Goal: Task Accomplishment & Management: Use online tool/utility

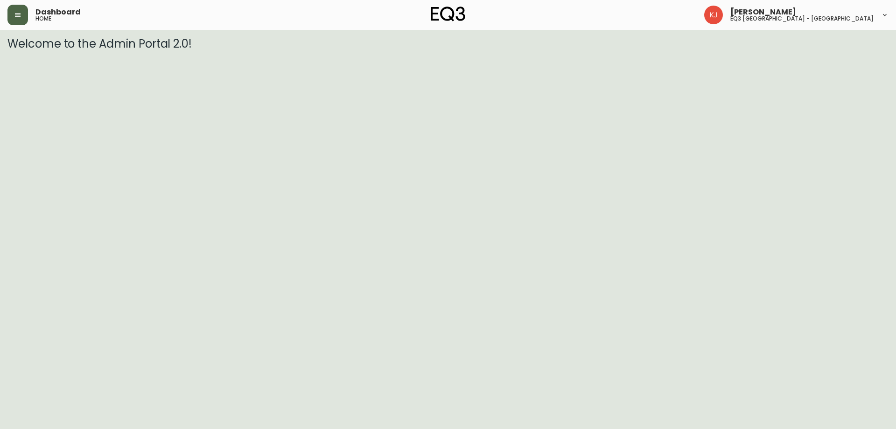
click at [11, 18] on button "button" at bounding box center [17, 15] width 21 height 21
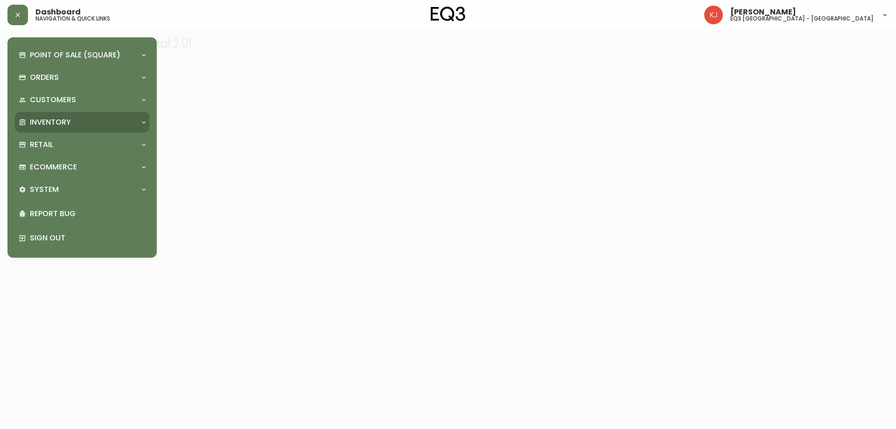
click at [55, 128] on div "Inventory" at bounding box center [82, 122] width 134 height 21
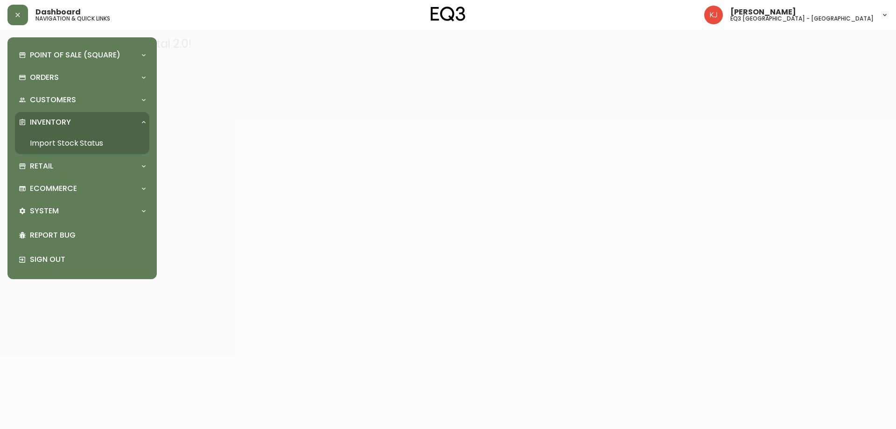
click at [82, 148] on link "Import Stock Status" at bounding box center [82, 143] width 134 height 21
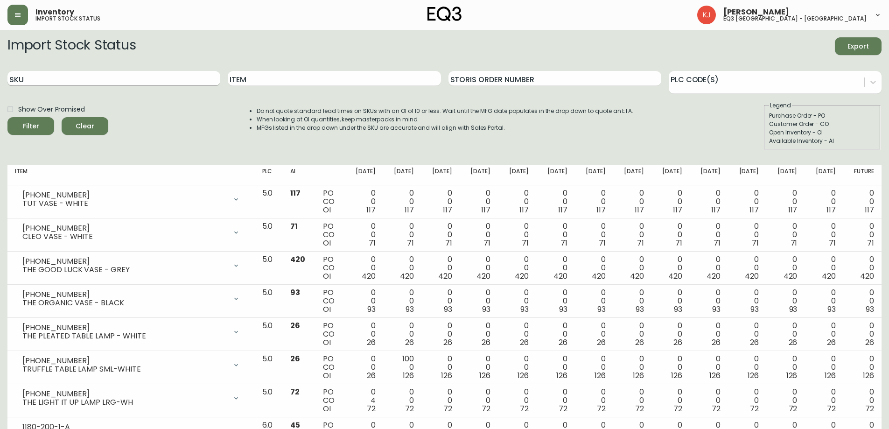
click at [134, 81] on input "SKU" at bounding box center [113, 78] width 213 height 15
paste input "3020-627-13-A"
type input "3020-627-13-A"
click at [7, 117] on button "Filter" at bounding box center [30, 126] width 47 height 18
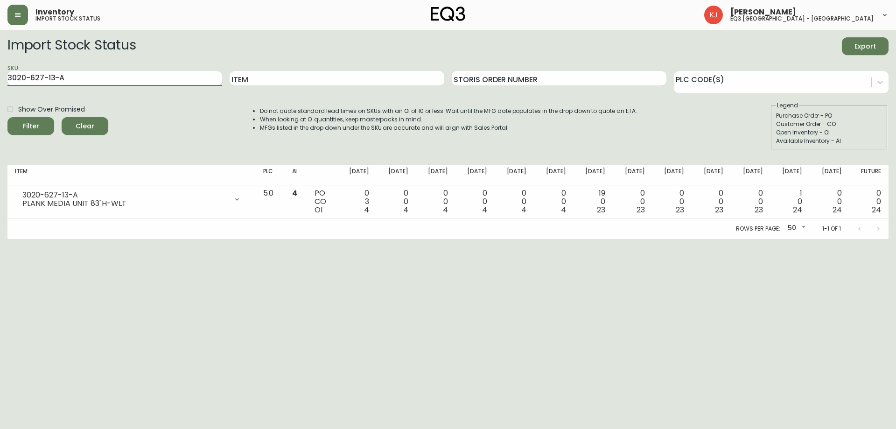
drag, startPoint x: 163, startPoint y: 76, endPoint x: 0, endPoint y: 97, distance: 164.3
click at [0, 97] on main "Import Stock Status Export SKU 3020-627-13-A Item Storis Order Number PLC Code(…" at bounding box center [448, 134] width 896 height 209
paste input "3020-629-13-B"
type input "3020-629-13-B"
click at [7, 117] on button "Filter" at bounding box center [30, 126] width 47 height 18
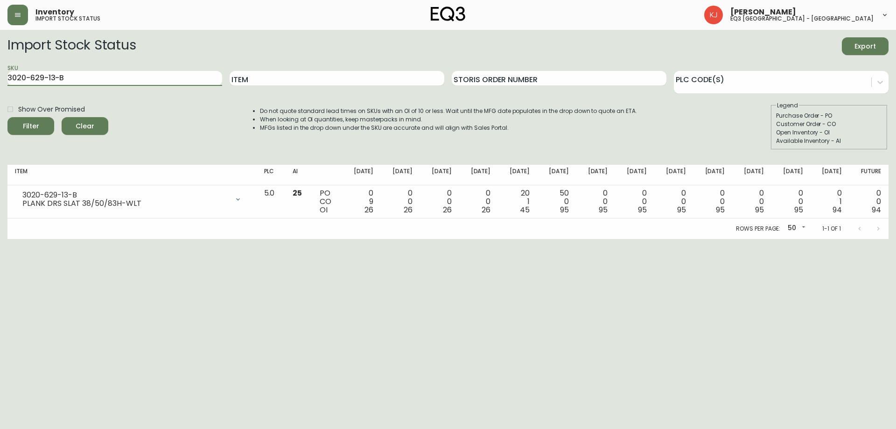
drag, startPoint x: 112, startPoint y: 80, endPoint x: 0, endPoint y: 77, distance: 112.0
click at [0, 83] on main "Import Stock Status Export SKU 3020-629-13-B Item Storis Order Number PLC Code(…" at bounding box center [448, 134] width 896 height 209
paste input "3020-630-13-B"
type input "3020-630-13-B"
click at [7, 117] on button "Filter" at bounding box center [30, 126] width 47 height 18
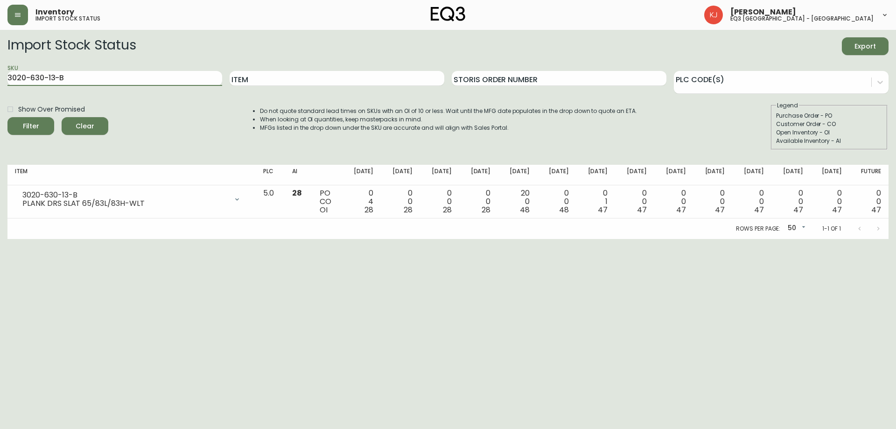
drag, startPoint x: 110, startPoint y: 82, endPoint x: 0, endPoint y: 97, distance: 111.2
click at [0, 97] on main "Import Stock Status Export SKU 3020-630-13-B Item Storis Order Number PLC Code(…" at bounding box center [448, 134] width 896 height 209
paste input "3020-627-13-A"
type input "3020-627-13-A"
click at [7, 117] on button "Filter" at bounding box center [30, 126] width 47 height 18
